Goal: Go to known website: Access a specific website the user already knows

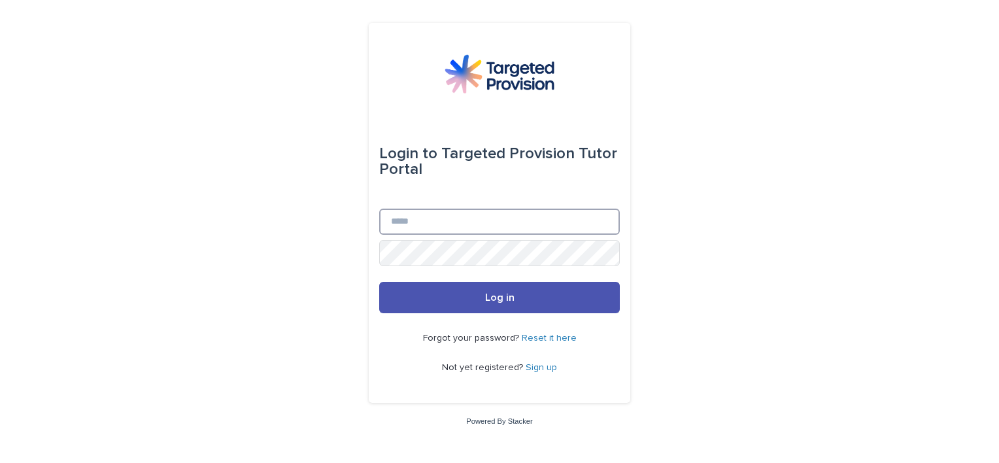
click at [432, 215] on input "Email" at bounding box center [499, 222] width 241 height 26
type input "**********"
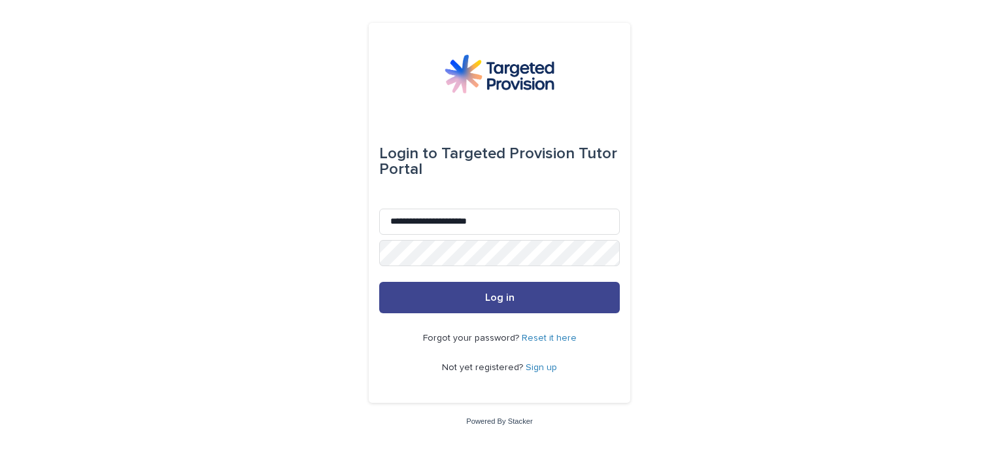
click at [494, 301] on span "Log in" at bounding box center [499, 297] width 29 height 10
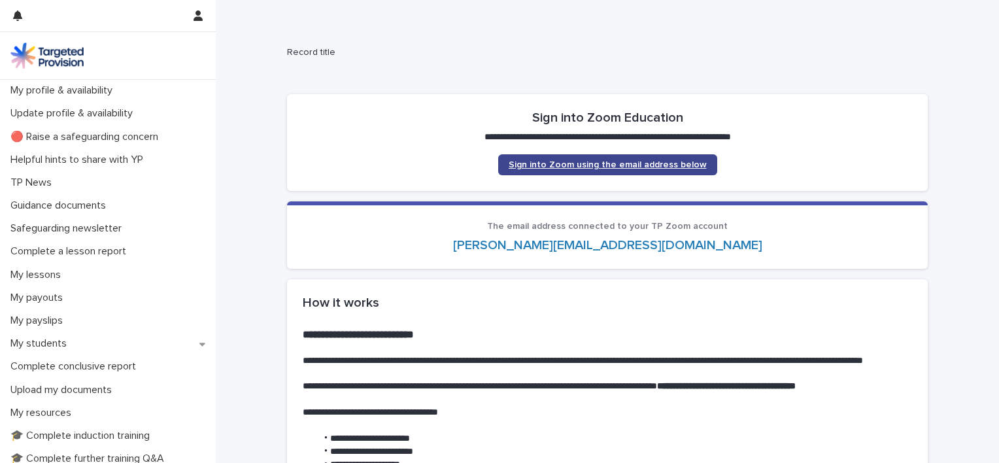
click at [583, 163] on span "Sign into Zoom using the email address below" at bounding box center [608, 164] width 198 height 9
